Goal: Check status: Check status

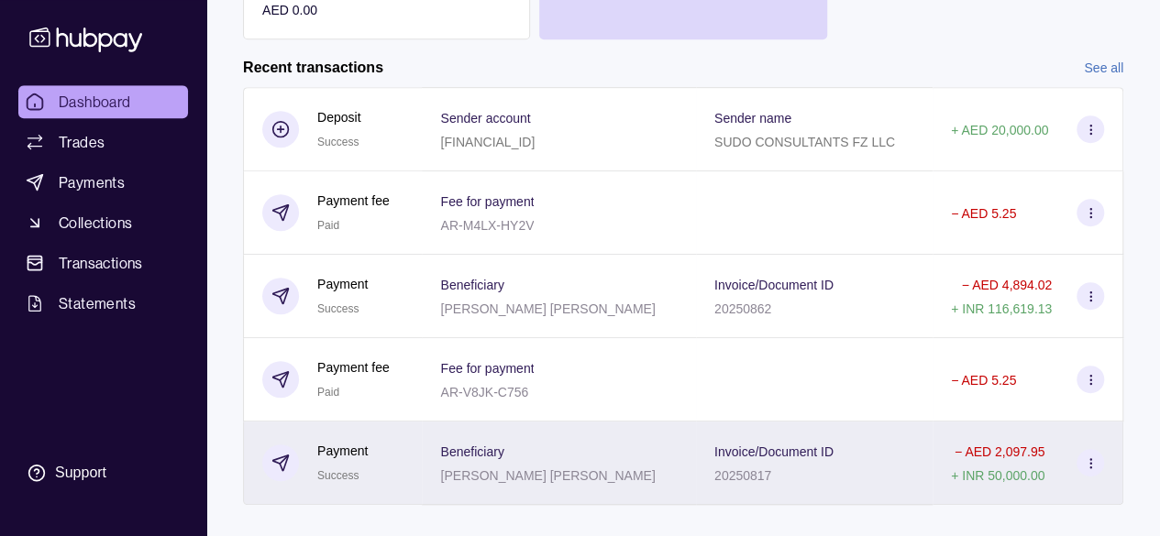
scroll to position [436, 0]
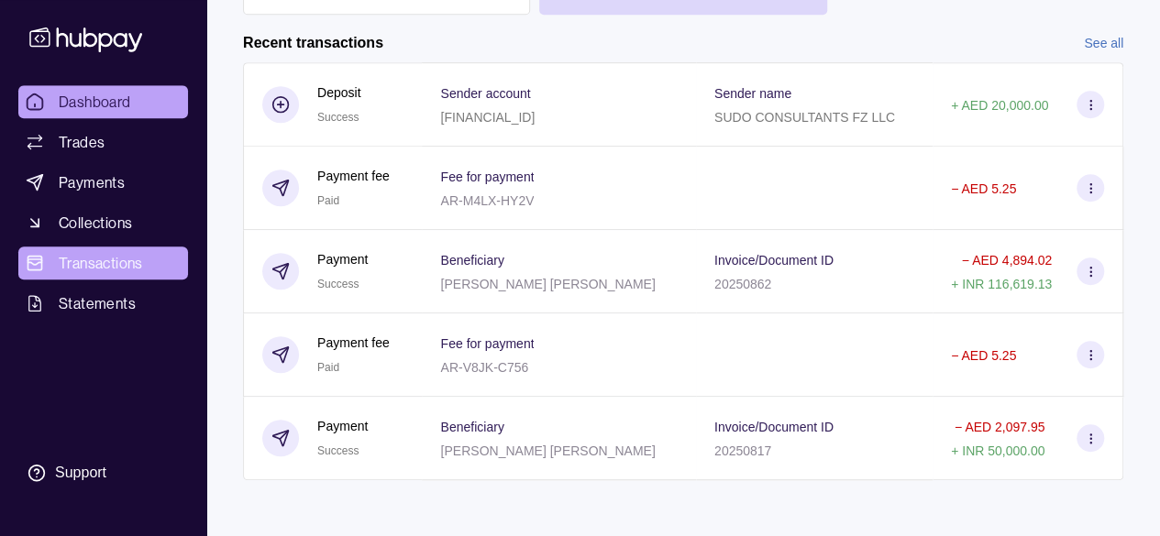
click at [109, 259] on span "Transactions" at bounding box center [101, 263] width 84 height 22
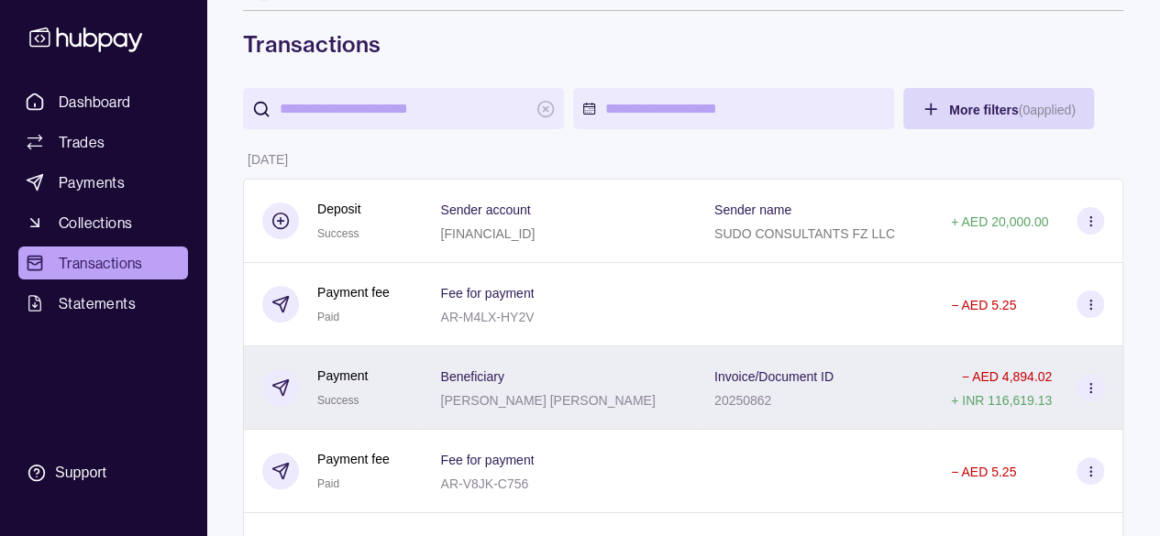
scroll to position [92, 0]
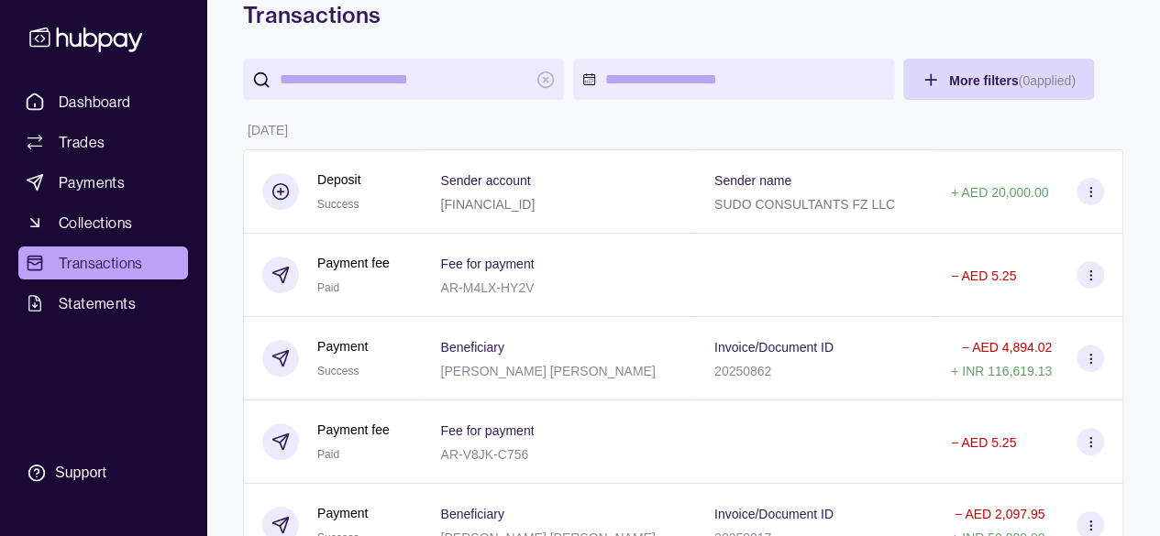
click at [392, 90] on input "search" at bounding box center [404, 79] width 248 height 41
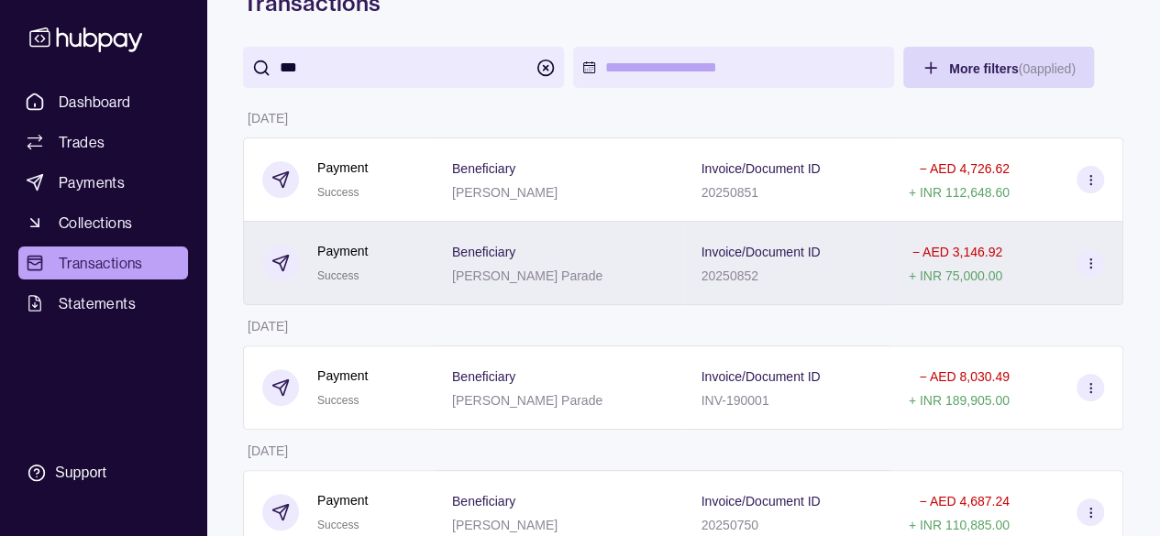
scroll to position [183, 0]
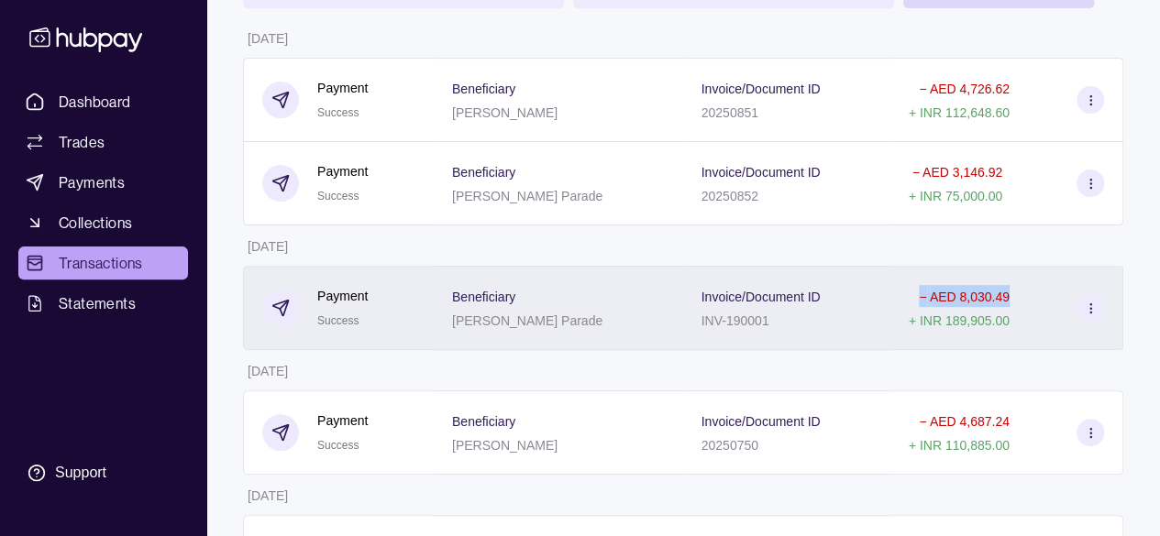
drag, startPoint x: 875, startPoint y: 297, endPoint x: 1000, endPoint y: 300, distance: 125.7
click at [1000, 300] on div "− AED 8,030.49 + INR 189,905.00" at bounding box center [1006, 308] width 233 height 84
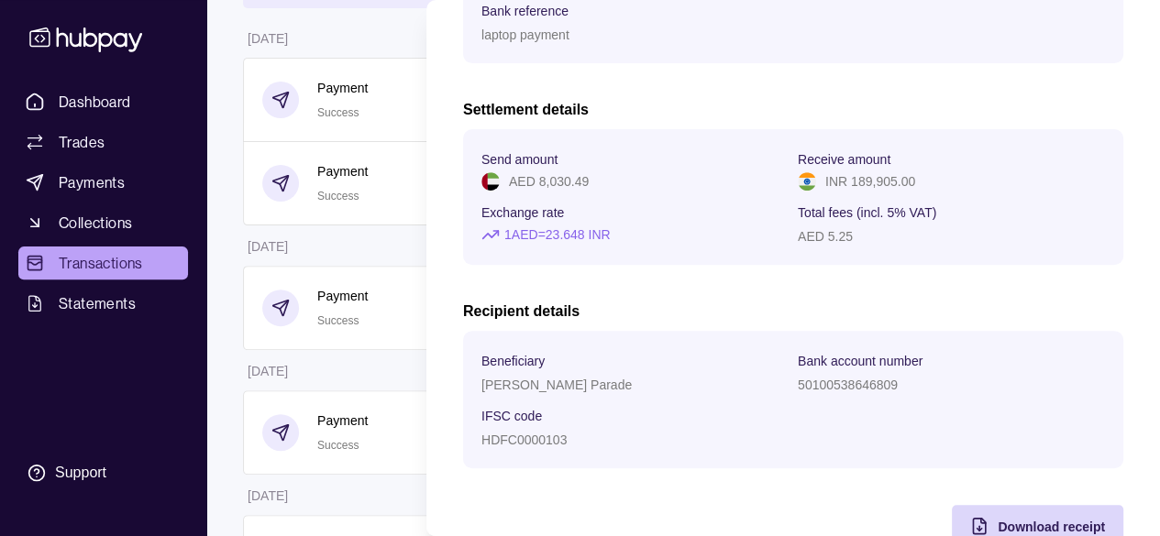
scroll to position [275, 0]
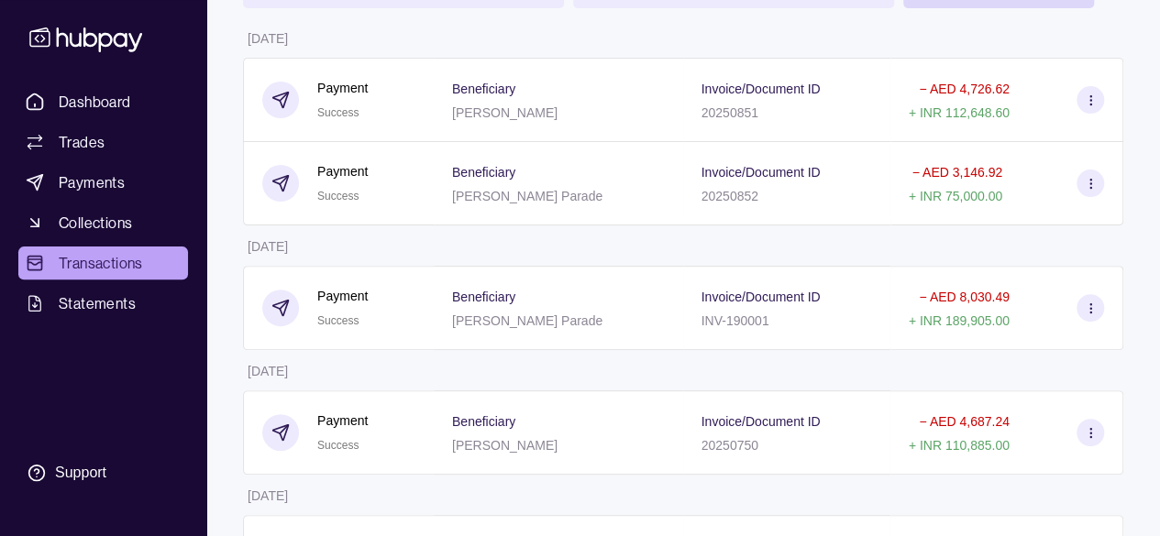
click at [260, 232] on html "Dashboard Trades Payments Collections Transactions Statements Support H Hello, …" at bounding box center [580, 227] width 1160 height 820
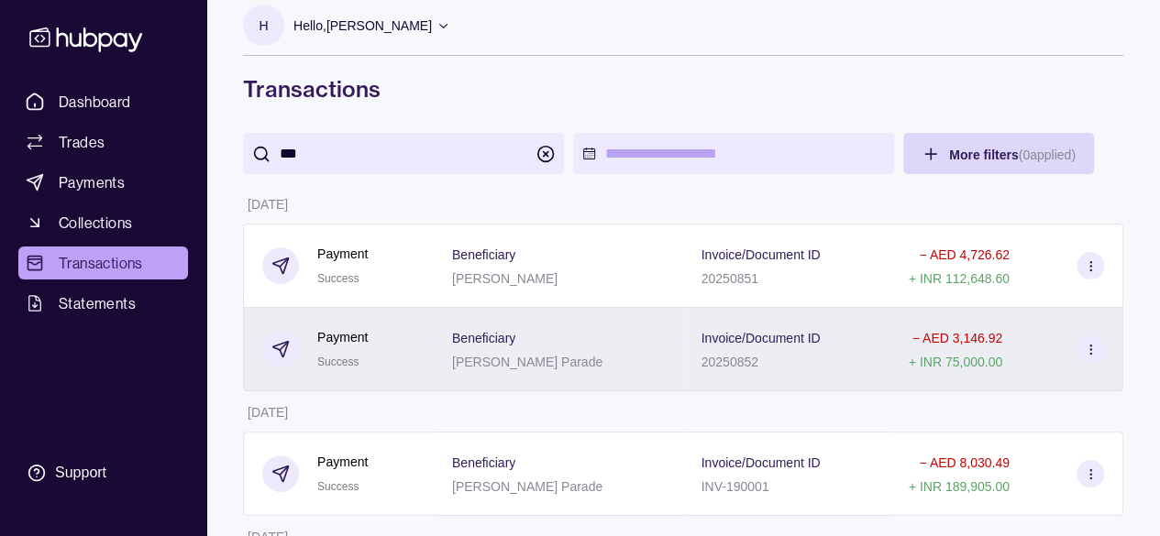
scroll to position [0, 0]
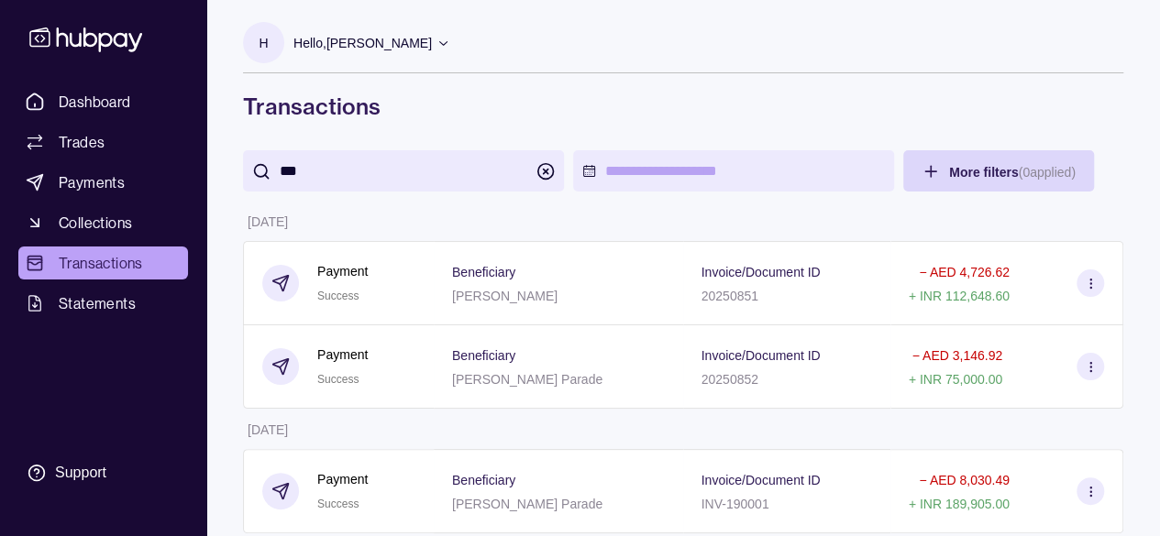
click at [352, 177] on input "***" at bounding box center [404, 170] width 248 height 41
type input "*"
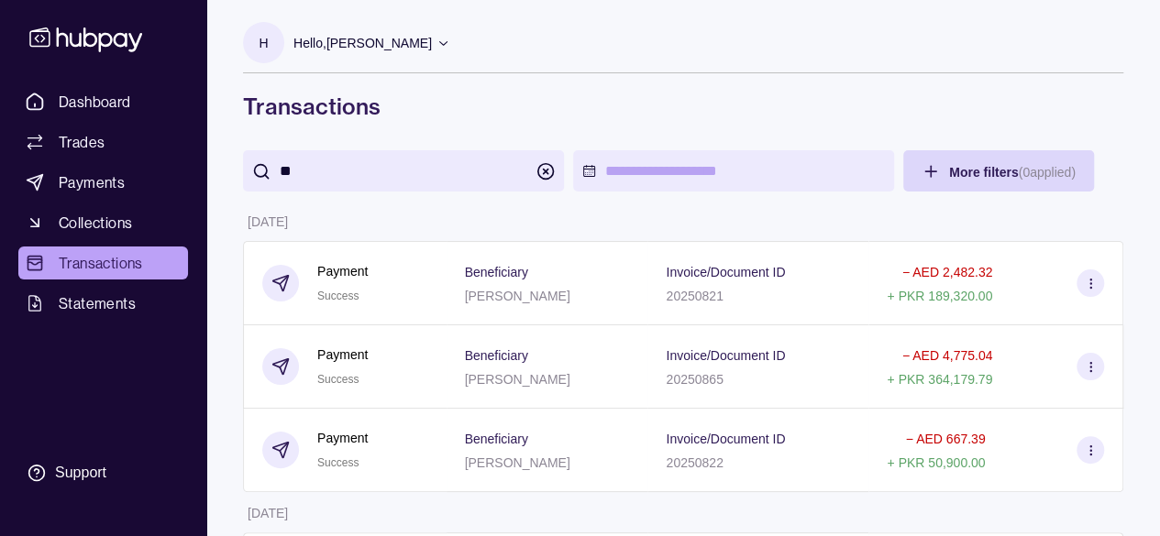
type input "**"
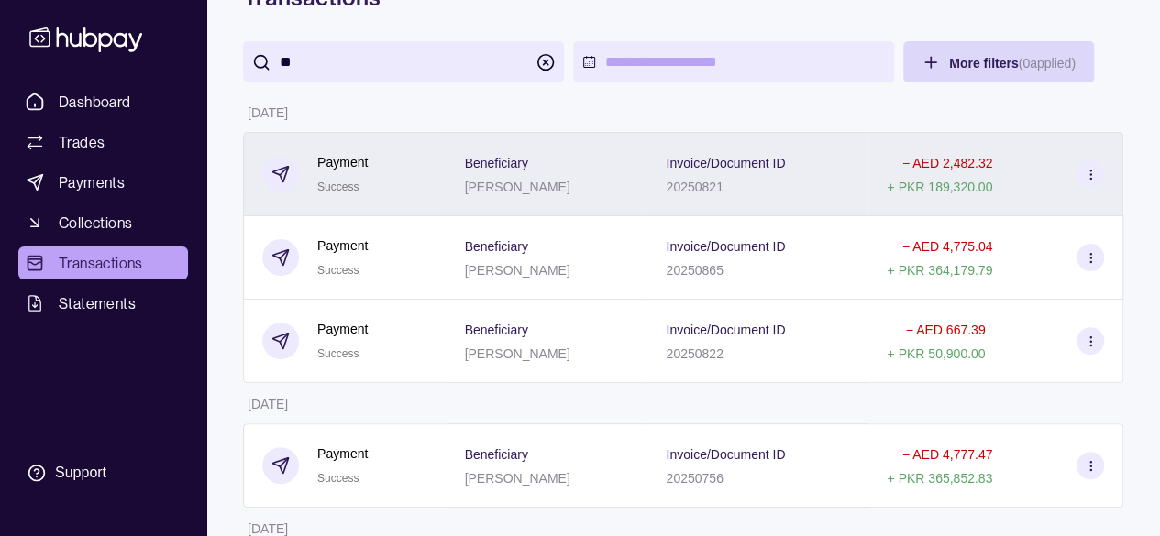
scroll to position [92, 0]
